Goal: Find specific page/section: Find specific page/section

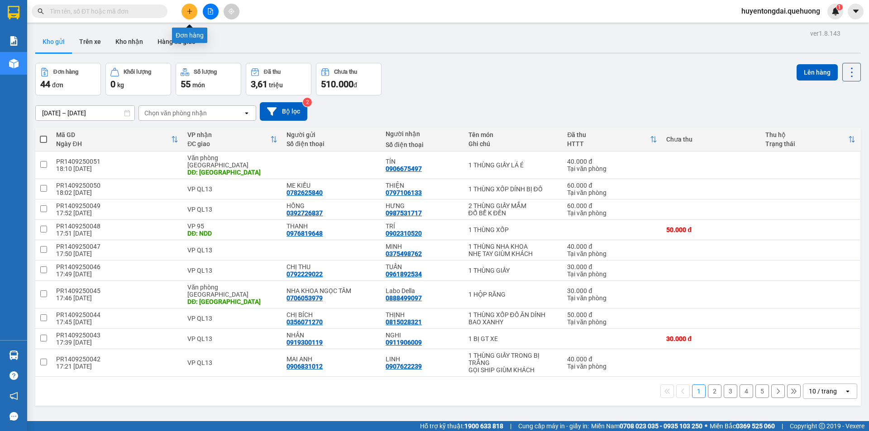
click at [189, 15] on button at bounding box center [190, 12] width 16 height 16
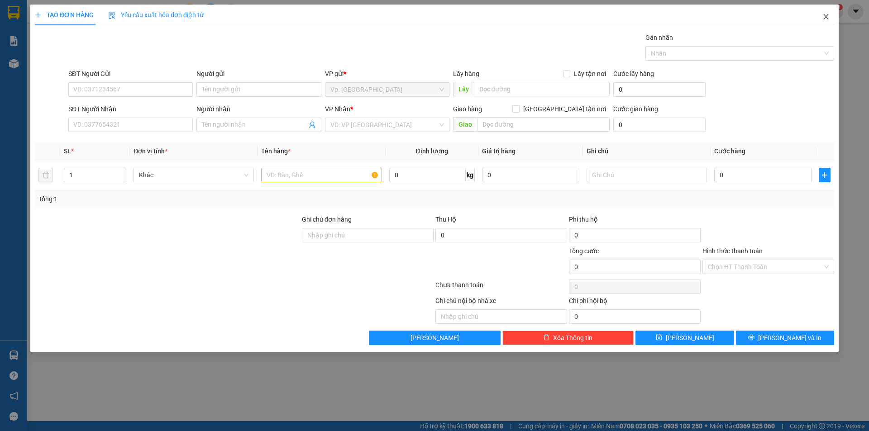
click at [825, 18] on icon "close" at bounding box center [825, 16] width 5 height 5
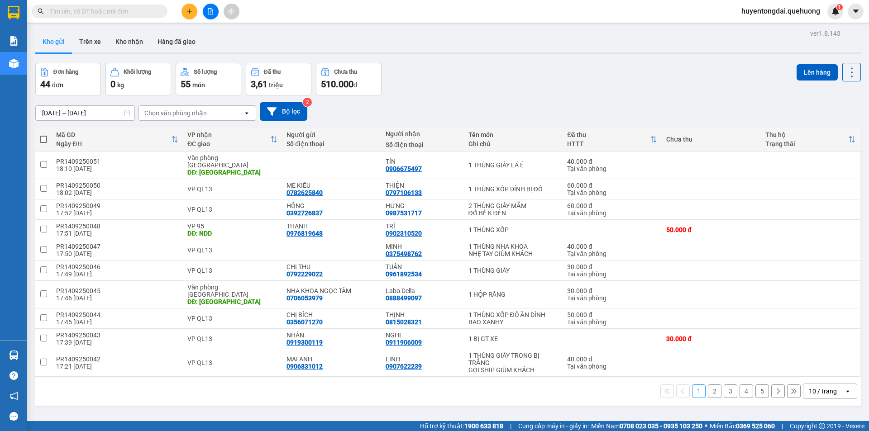
click at [130, 16] on input "text" at bounding box center [103, 11] width 107 height 10
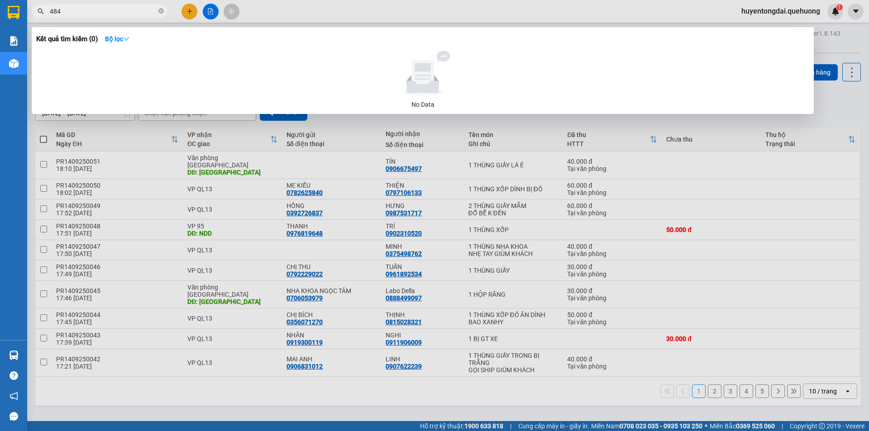
type input "4843"
